Goal: Task Accomplishment & Management: Manage account settings

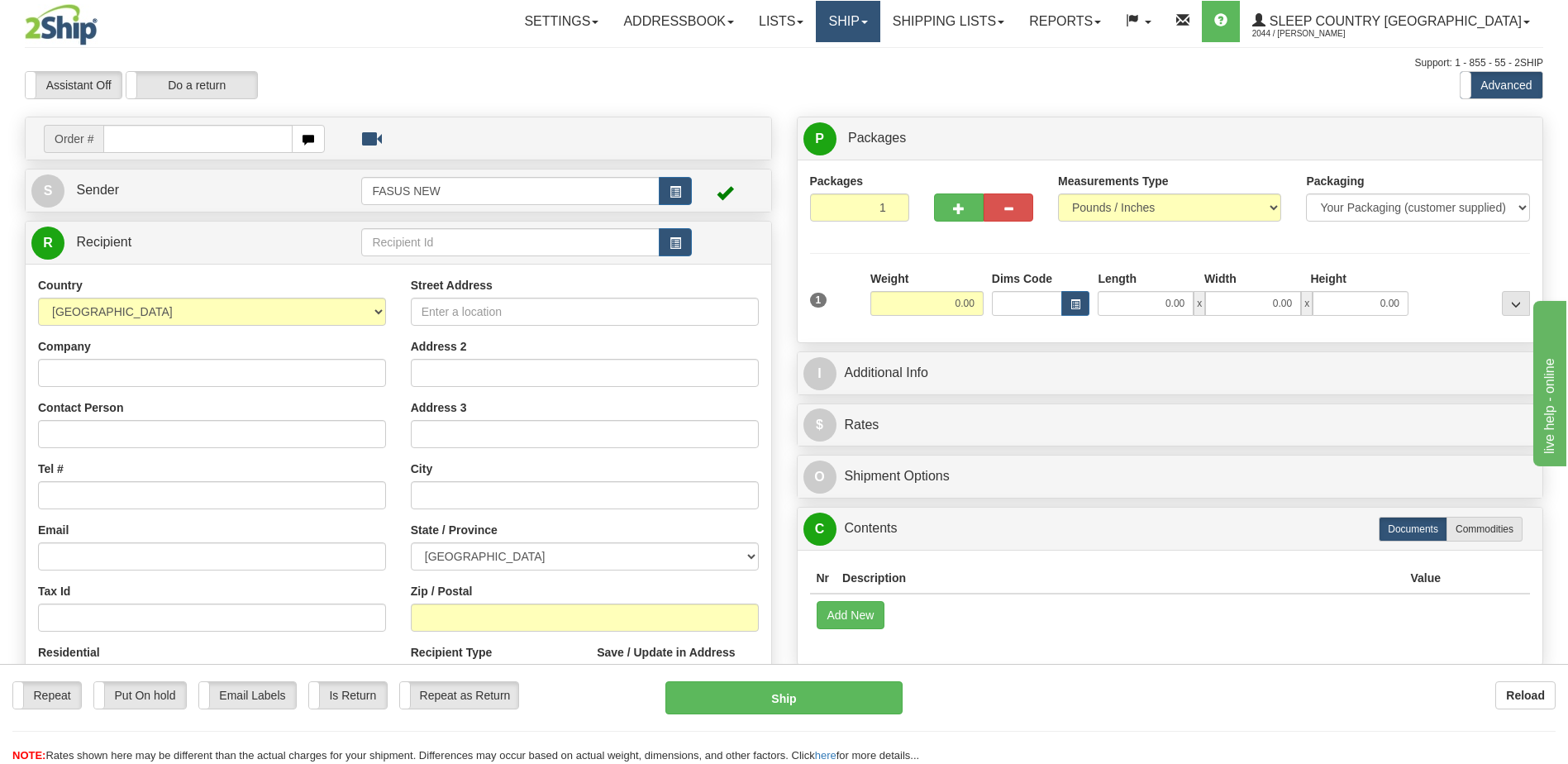
click at [879, 22] on link "Ship" at bounding box center [848, 21] width 64 height 42
click at [863, 83] on span "OnHold / Order Queue" at bounding box center [805, 79] width 117 height 13
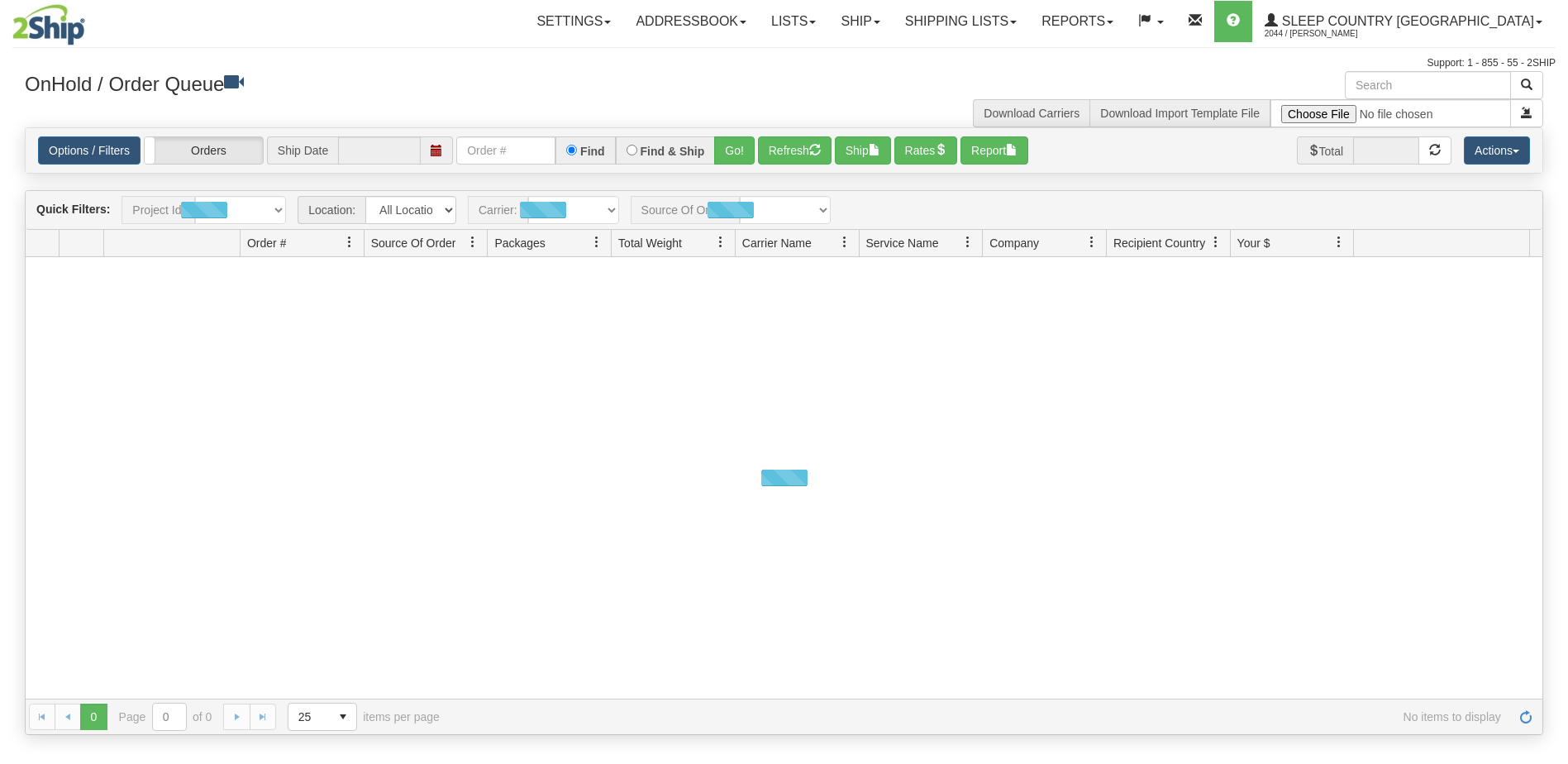
type input "[DATE]"
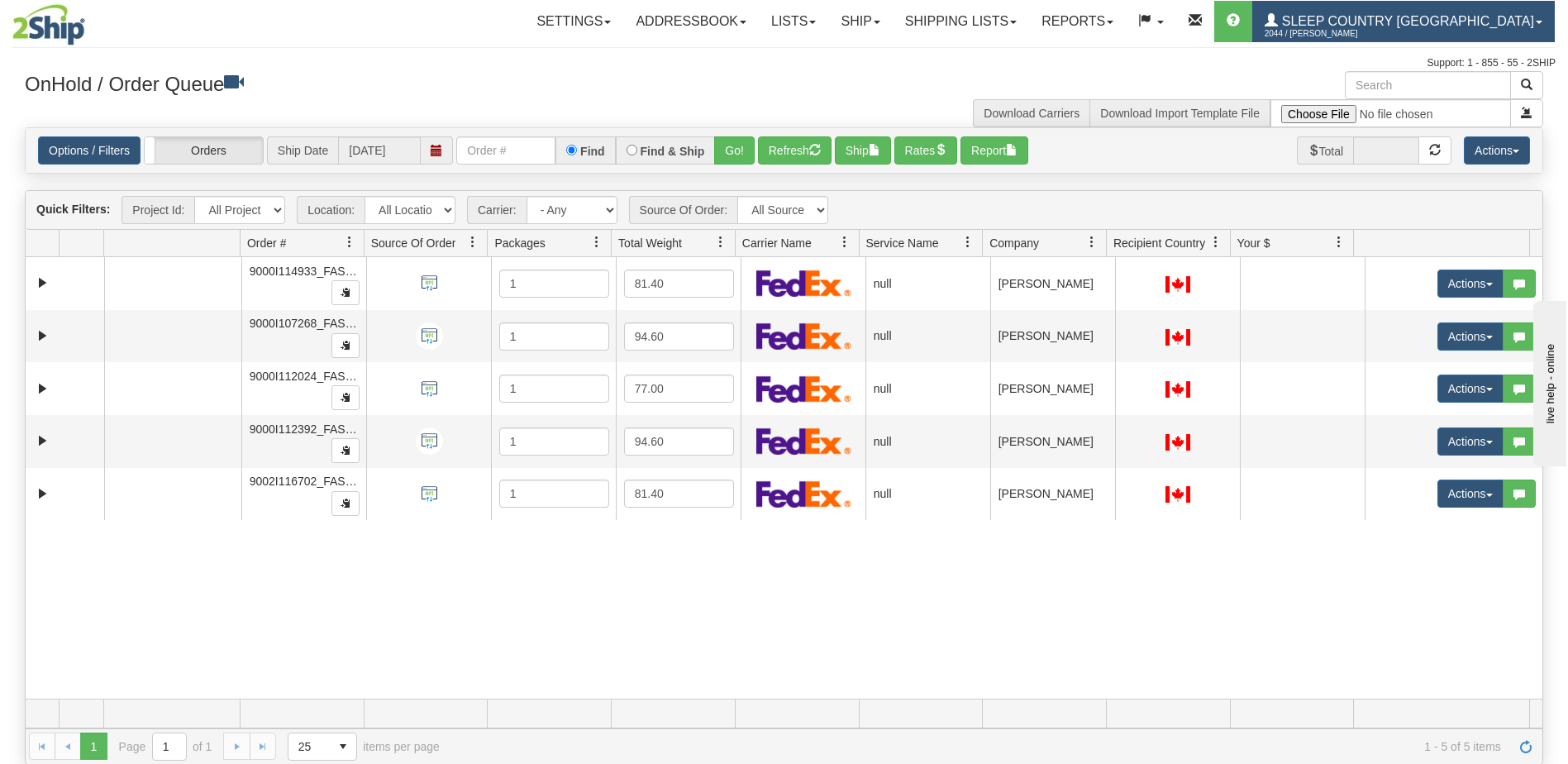
click at [1426, 25] on link "Sleep Country [GEOGRAPHIC_DATA] 2044 / [PERSON_NAME]" at bounding box center [1403, 21] width 302 height 42
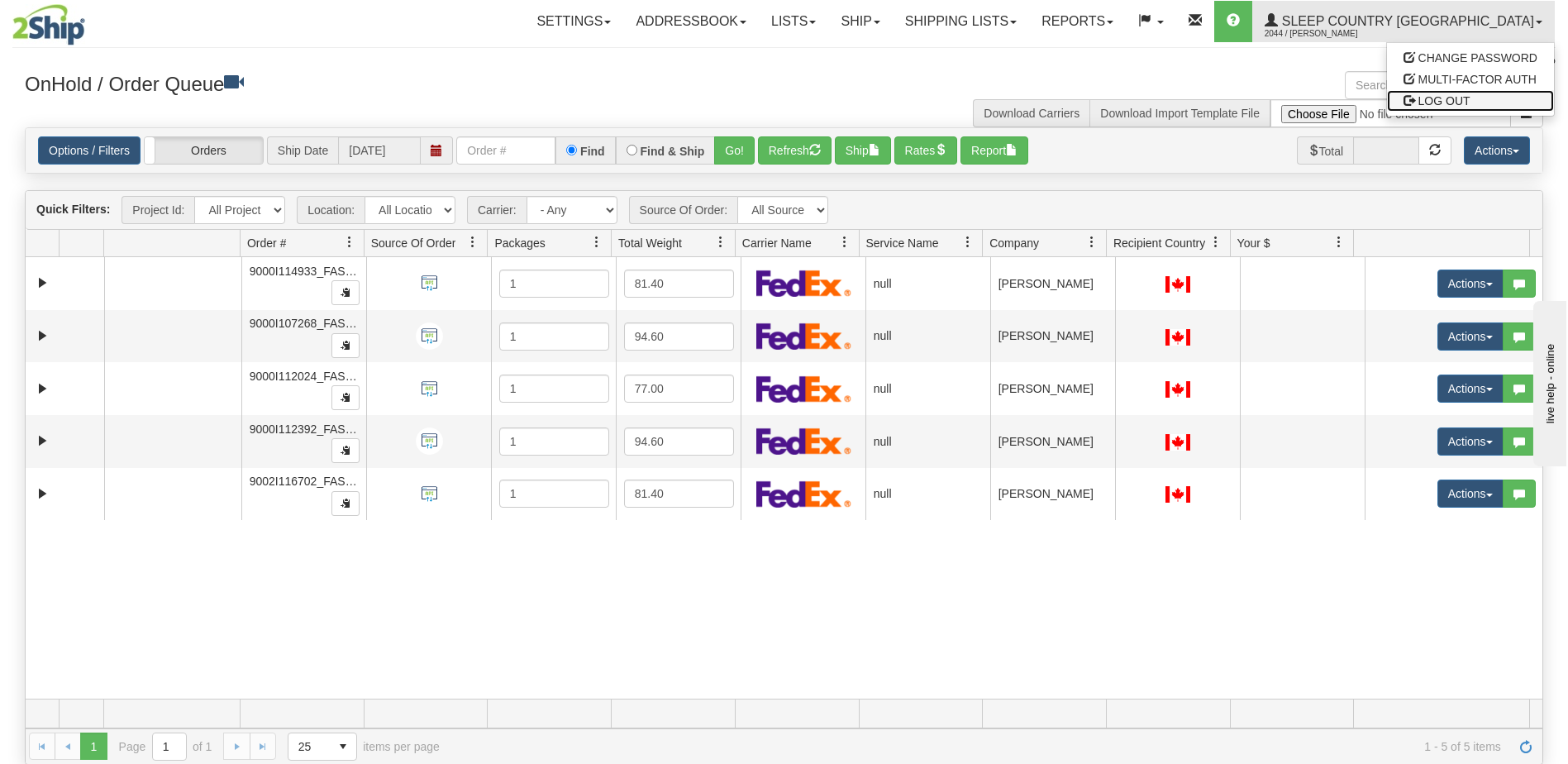
click at [1454, 104] on span "LOG OUT" at bounding box center [1444, 101] width 52 height 13
